Goal: Information Seeking & Learning: Understand process/instructions

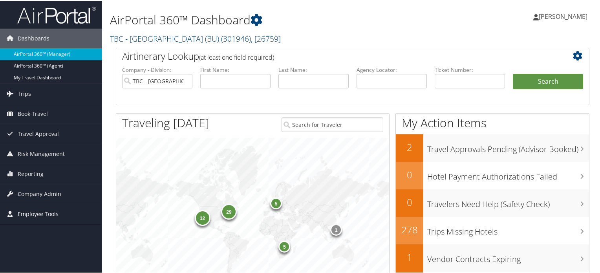
click at [221, 39] on span "( 301946 )" at bounding box center [236, 38] width 30 height 11
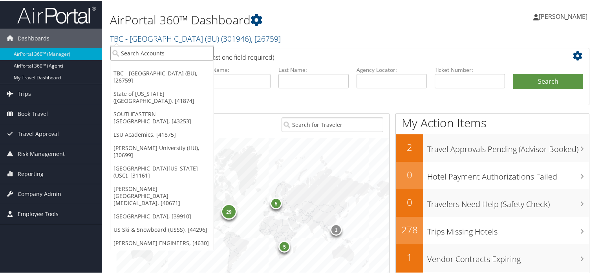
click at [182, 51] on input "search" at bounding box center [161, 52] width 103 height 15
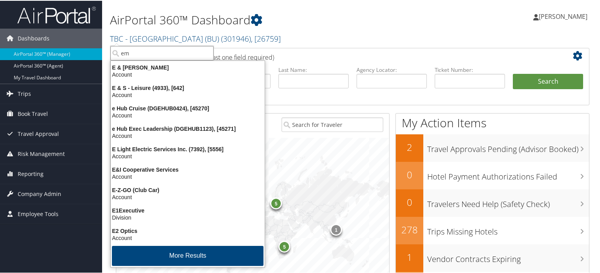
type input "emu"
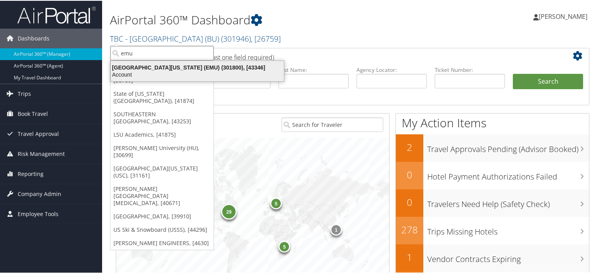
click at [173, 68] on div "[GEOGRAPHIC_DATA][US_STATE] (EMU) (301800), [43346]" at bounding box center [197, 66] width 183 height 7
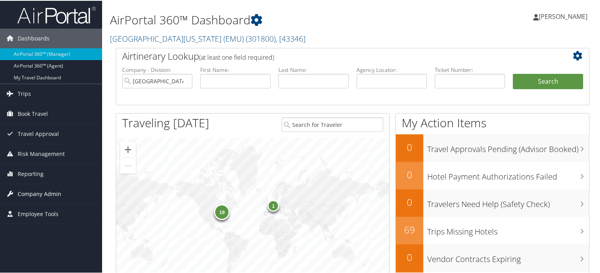
click at [44, 190] on span "Company Admin" at bounding box center [40, 193] width 44 height 20
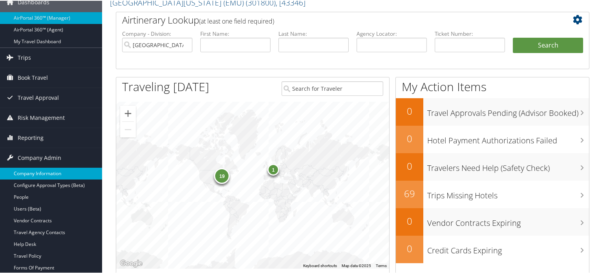
scroll to position [79, 0]
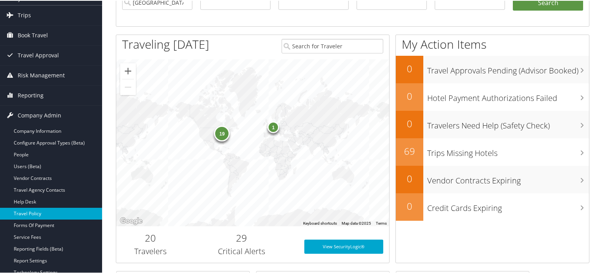
click at [37, 209] on link "Travel Policy" at bounding box center [51, 213] width 102 height 12
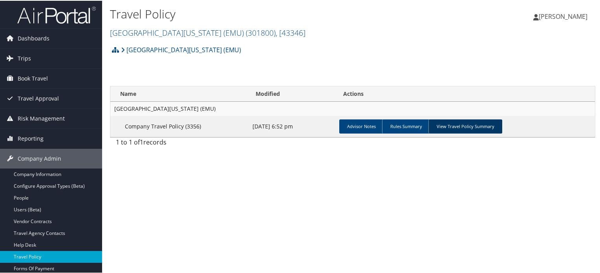
click at [478, 125] on link "View Travel Policy Summary" at bounding box center [466, 126] width 74 height 14
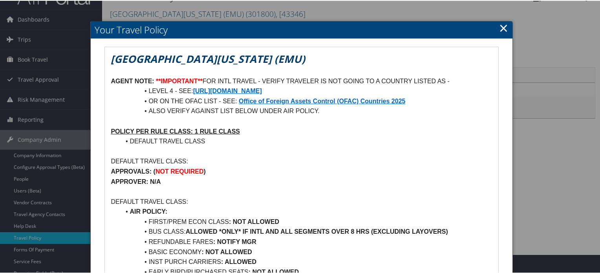
scroll to position [20, 0]
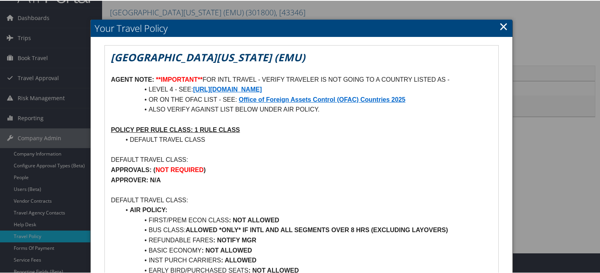
click at [262, 88] on strong "https://travel.state.gov/content/travel/en/traveladvisories/traveladvisories.ht…" at bounding box center [227, 88] width 69 height 7
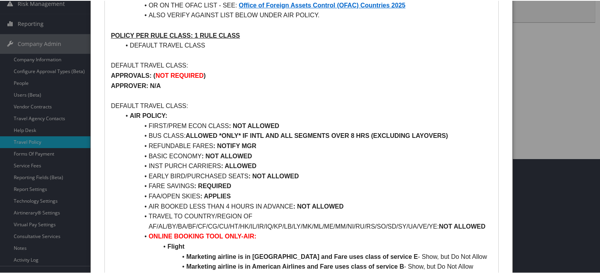
scroll to position [167, 0]
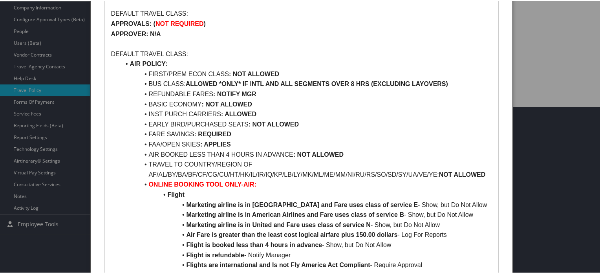
click at [301, 148] on li "FAA/OPEN SKIES : APPLIES" at bounding box center [306, 144] width 372 height 10
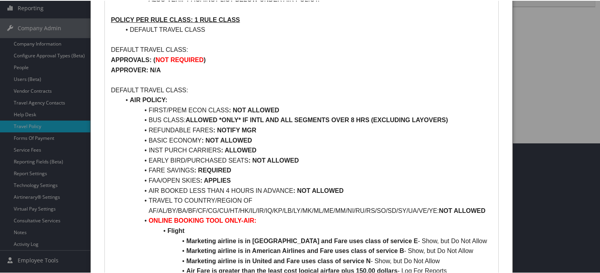
scroll to position [120, 0]
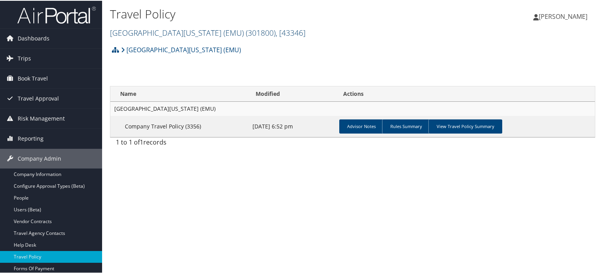
click at [246, 36] on span "( 301800 )" at bounding box center [261, 32] width 30 height 11
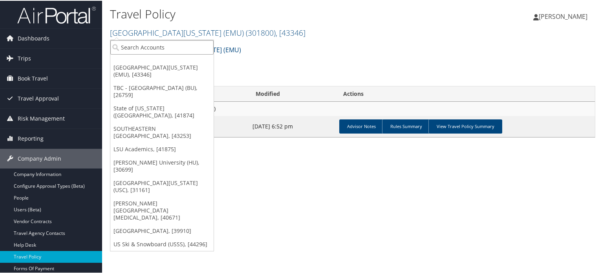
click at [162, 47] on input "search" at bounding box center [161, 46] width 103 height 15
type input "boston"
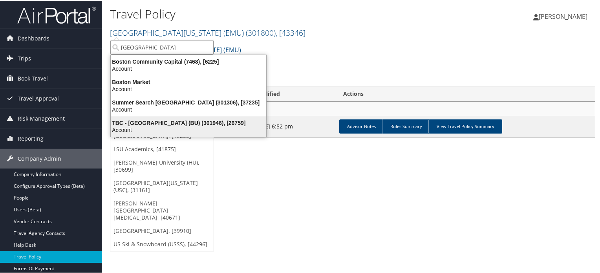
click at [174, 121] on div "TBC - Boston University (BU) (301946), [26759]" at bounding box center [188, 122] width 165 height 7
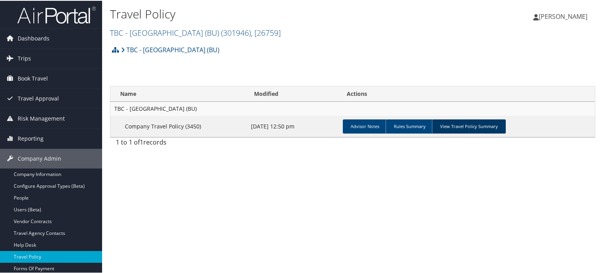
click at [481, 125] on link "View Travel Policy Summary" at bounding box center [469, 126] width 74 height 14
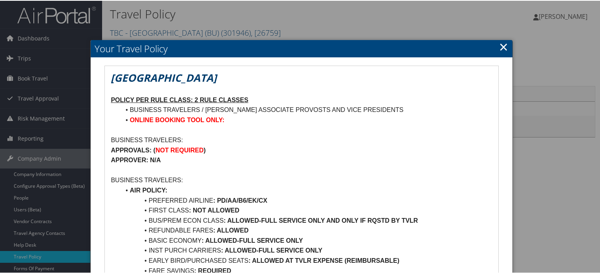
click at [499, 48] on link "×" at bounding box center [503, 46] width 9 height 16
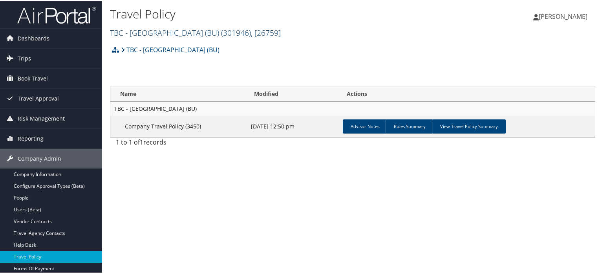
click at [204, 34] on link "TBC - Boston University (BU) ( 301946 ) , [ 26759 ]" at bounding box center [195, 32] width 171 height 11
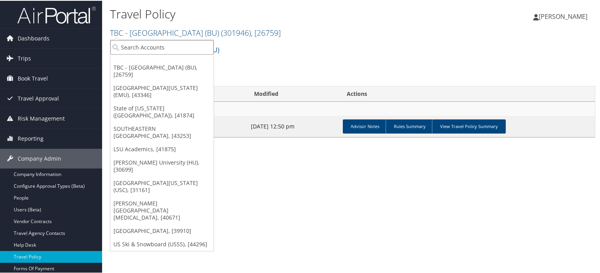
click at [202, 46] on input "search" at bounding box center [161, 46] width 103 height 15
type input "emu"
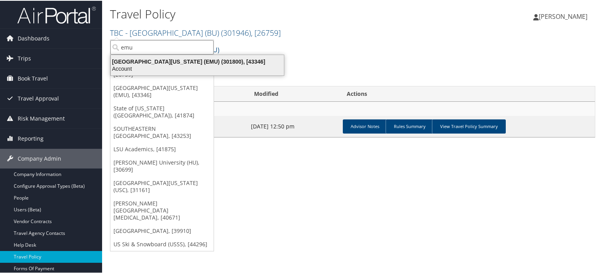
click at [203, 65] on div "Account" at bounding box center [197, 67] width 183 height 7
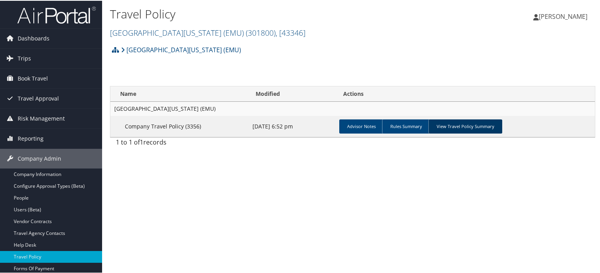
click at [451, 124] on link "View Travel Policy Summary" at bounding box center [466, 126] width 74 height 14
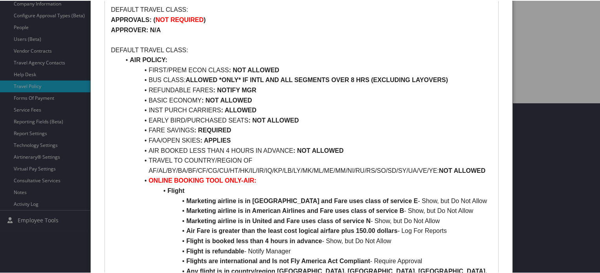
scroll to position [157, 0]
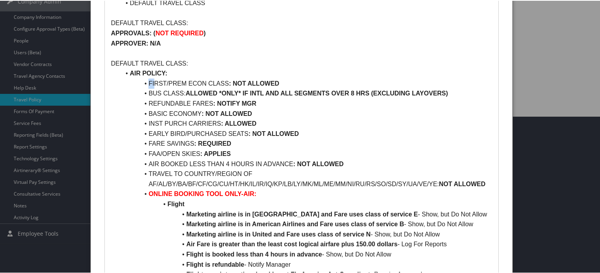
drag, startPoint x: 152, startPoint y: 84, endPoint x: 293, endPoint y: 77, distance: 140.4
click at [293, 78] on li "FIRST/PREM ECON CLASS : NOT ALLOWED" at bounding box center [306, 83] width 372 height 10
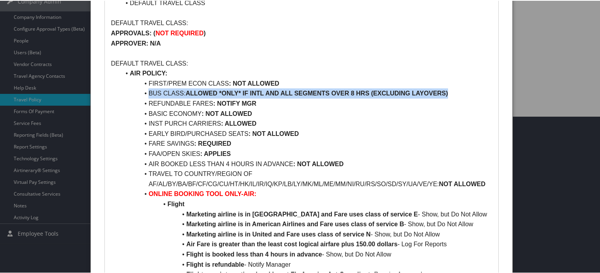
drag, startPoint x: 149, startPoint y: 92, endPoint x: 449, endPoint y: 91, distance: 299.3
click at [449, 91] on li "BUS CLASS: ALLOWED *ONLY* IF INTL AND ALL SEGMENTS OVER 8 HRS (EXCLUDING LAYOVE…" at bounding box center [306, 93] width 372 height 10
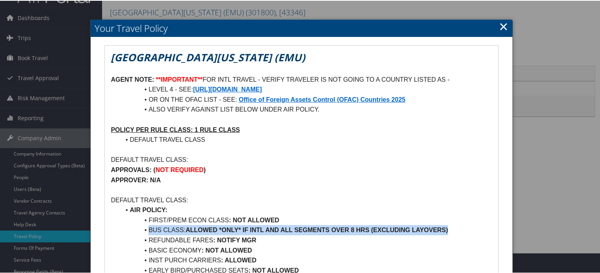
scroll to position [0, 0]
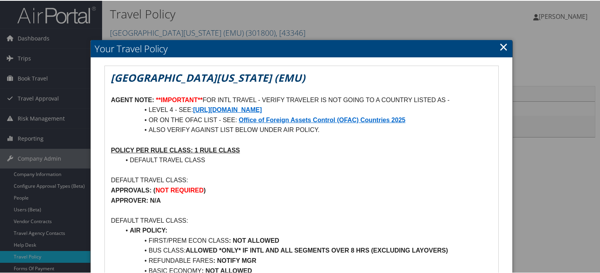
click at [499, 47] on link "×" at bounding box center [503, 46] width 9 height 16
